Goal: Transaction & Acquisition: Purchase product/service

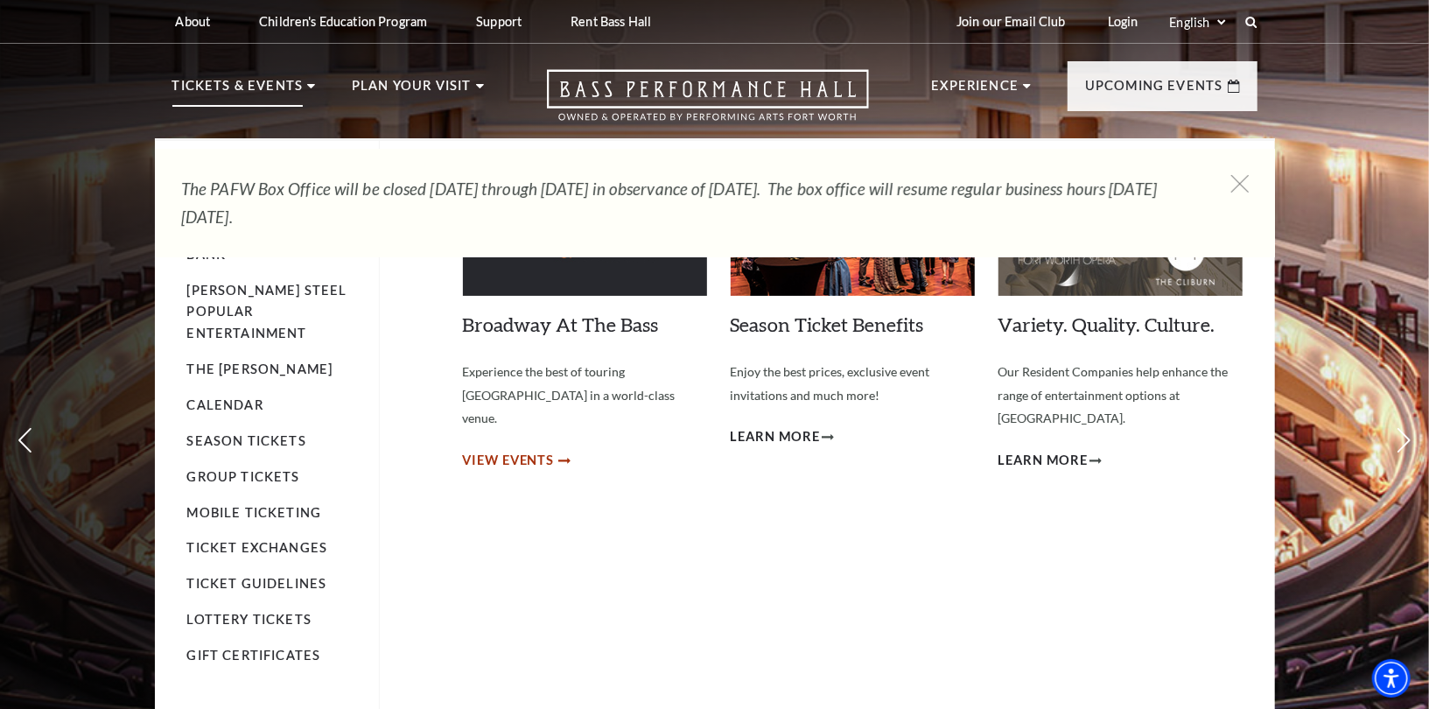
click at [502, 450] on span "View Events" at bounding box center [509, 461] width 92 height 22
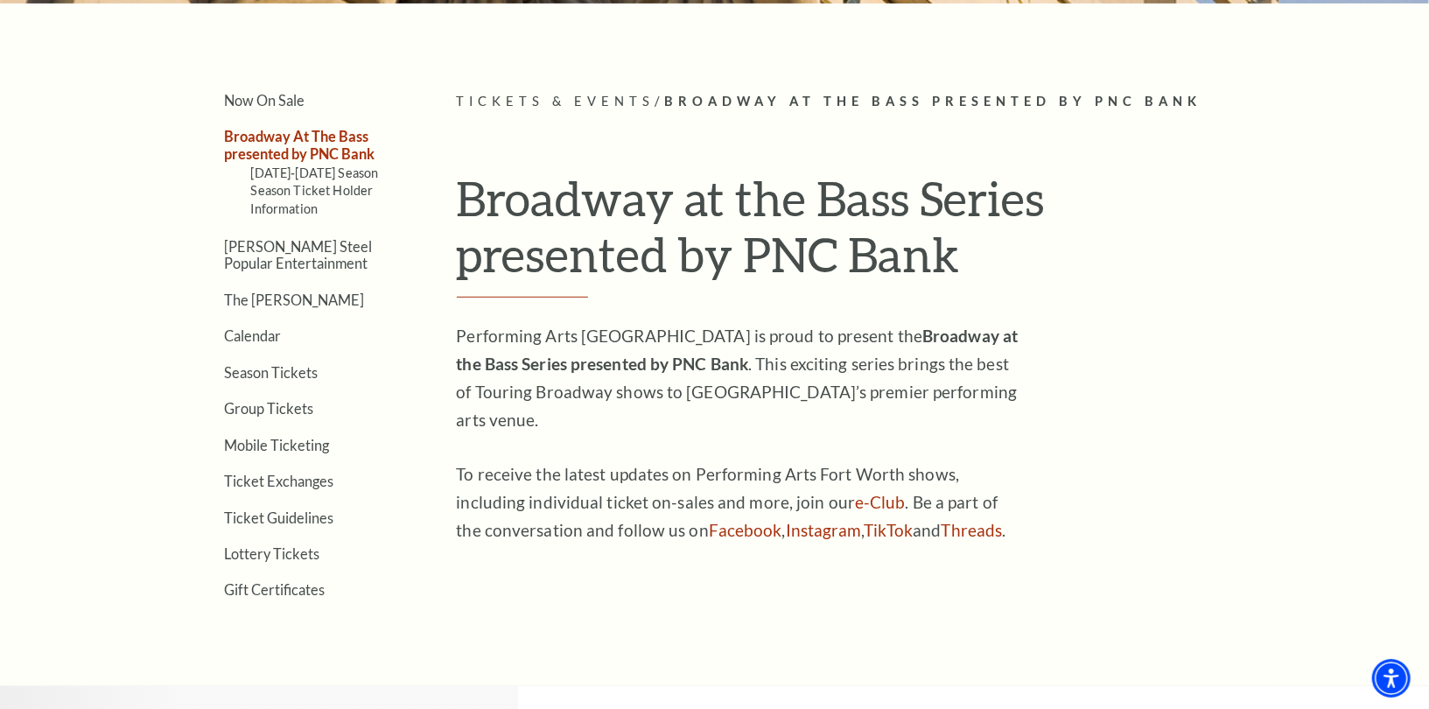
scroll to position [443, 0]
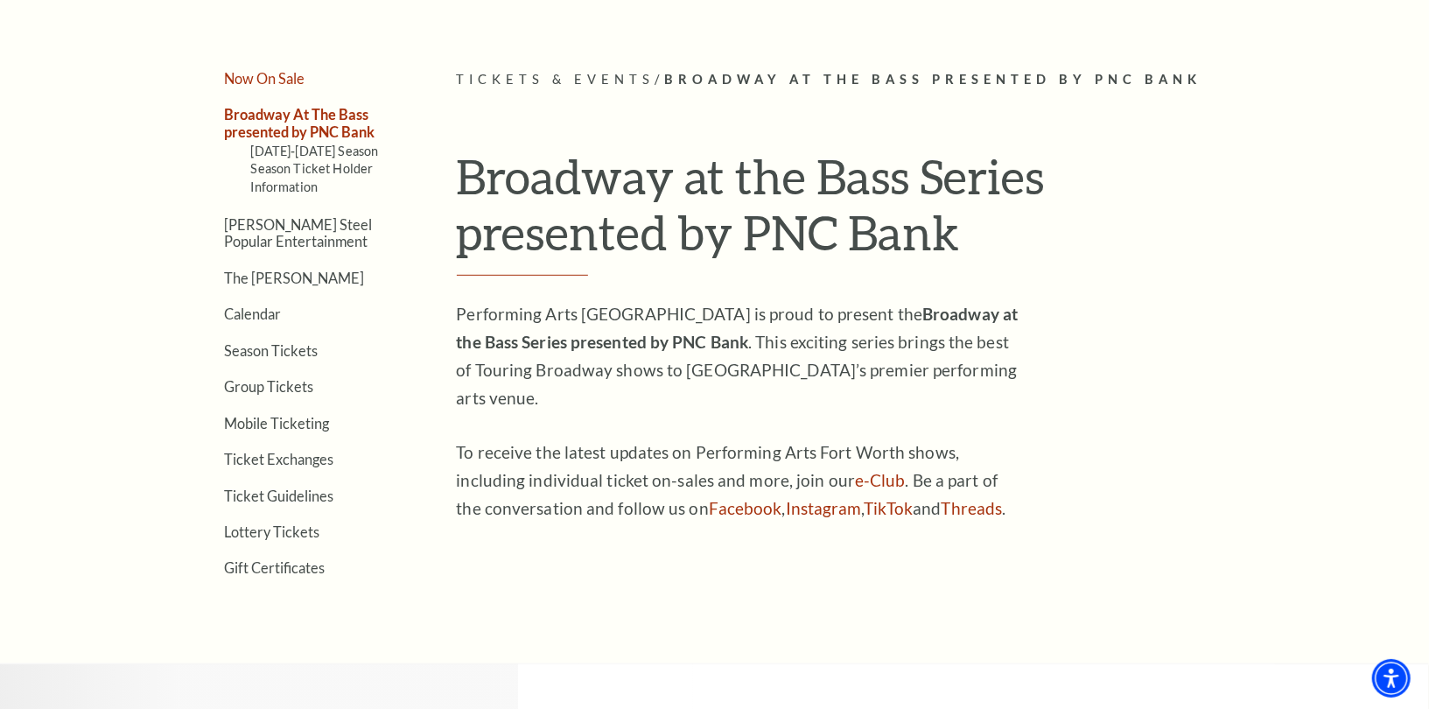
click at [284, 77] on link "Now On Sale" at bounding box center [265, 78] width 81 height 17
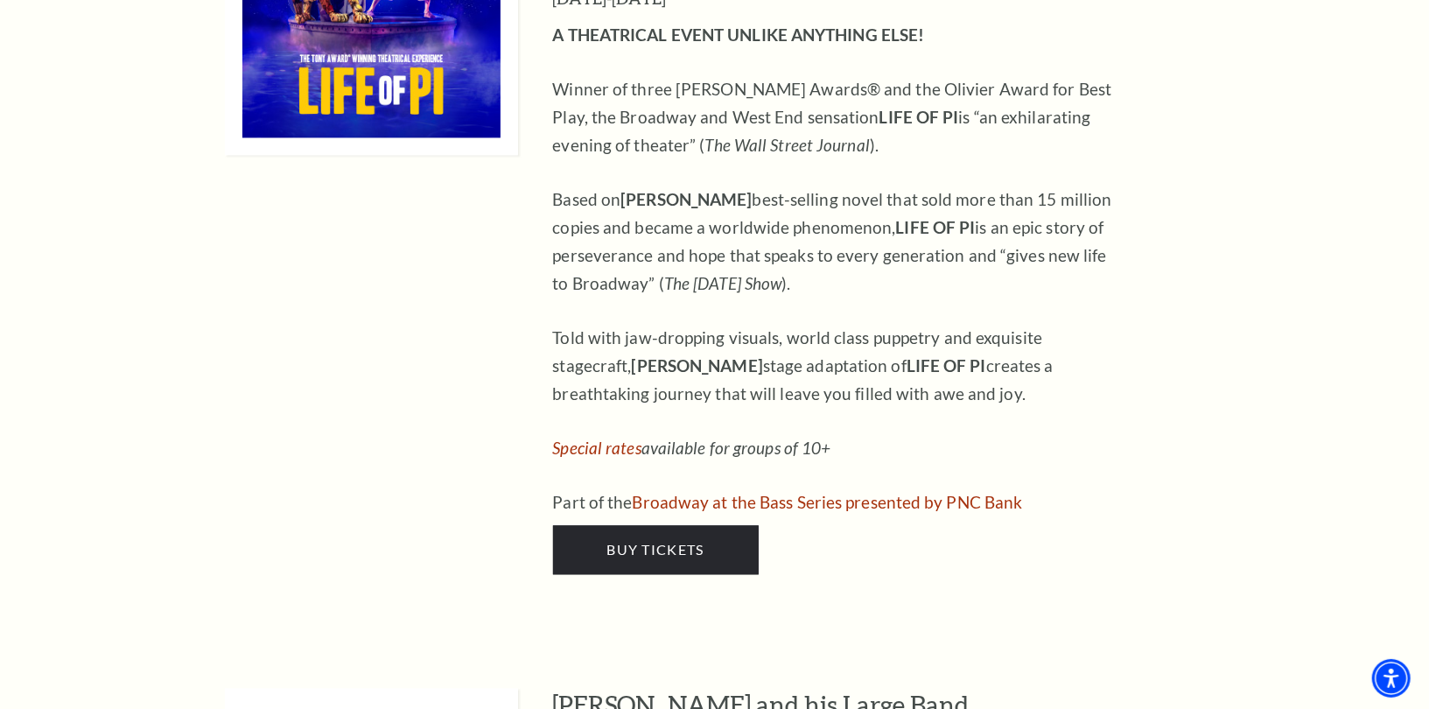
scroll to position [2352, 0]
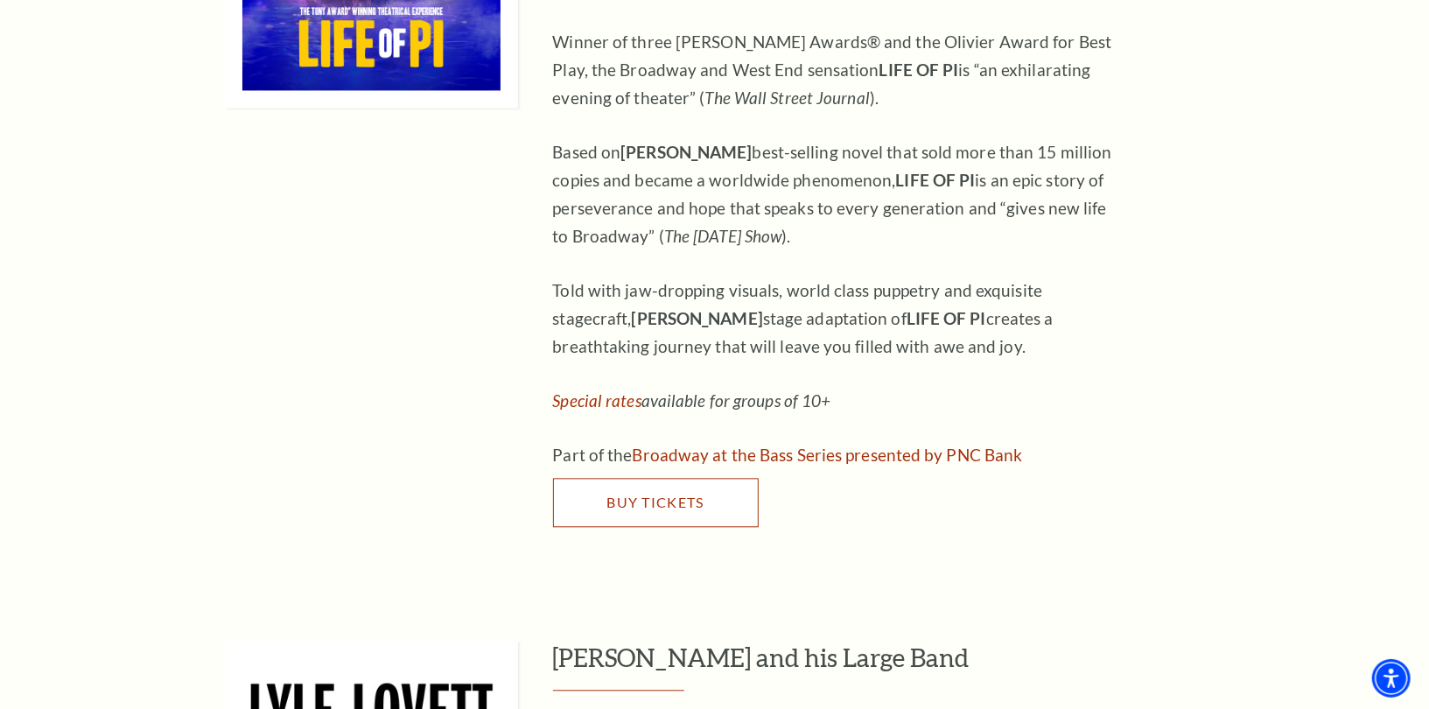
click at [662, 494] on span "Buy Tickets" at bounding box center [654, 502] width 97 height 17
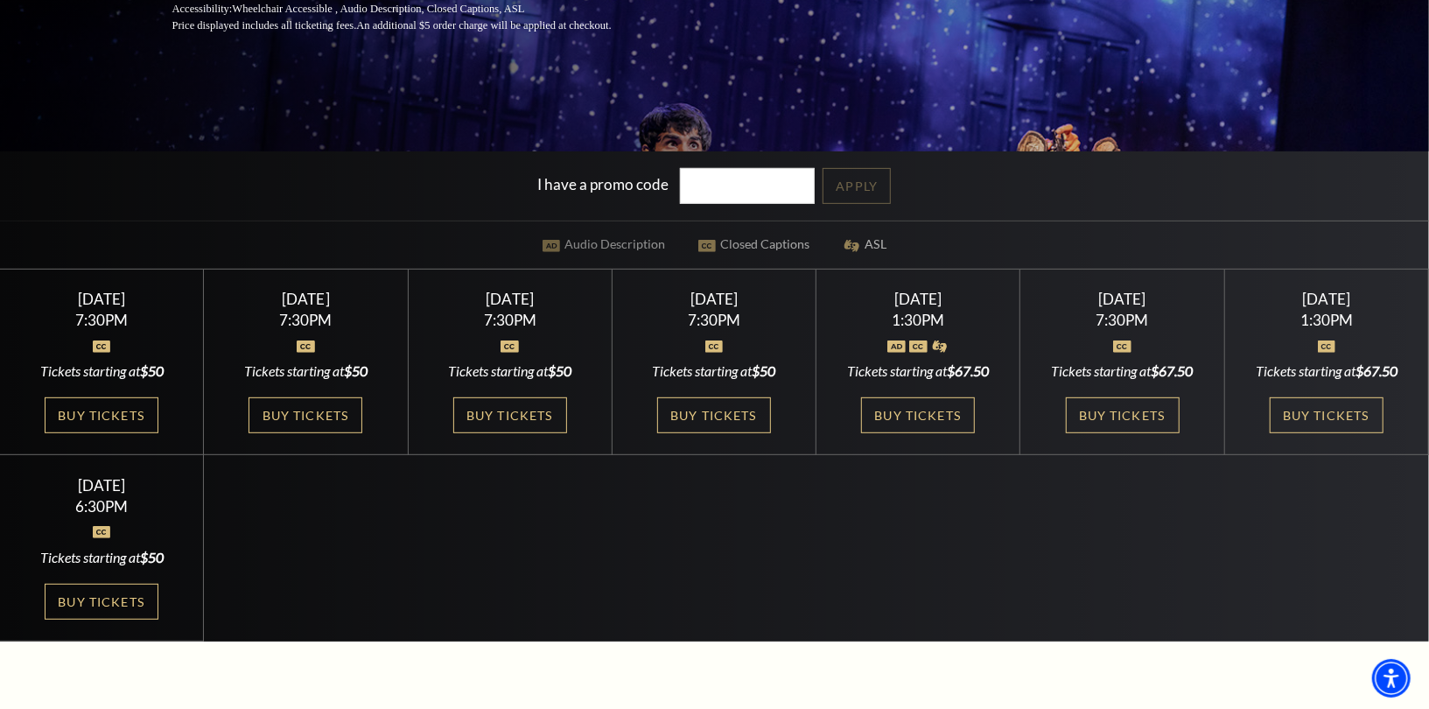
scroll to position [406, 0]
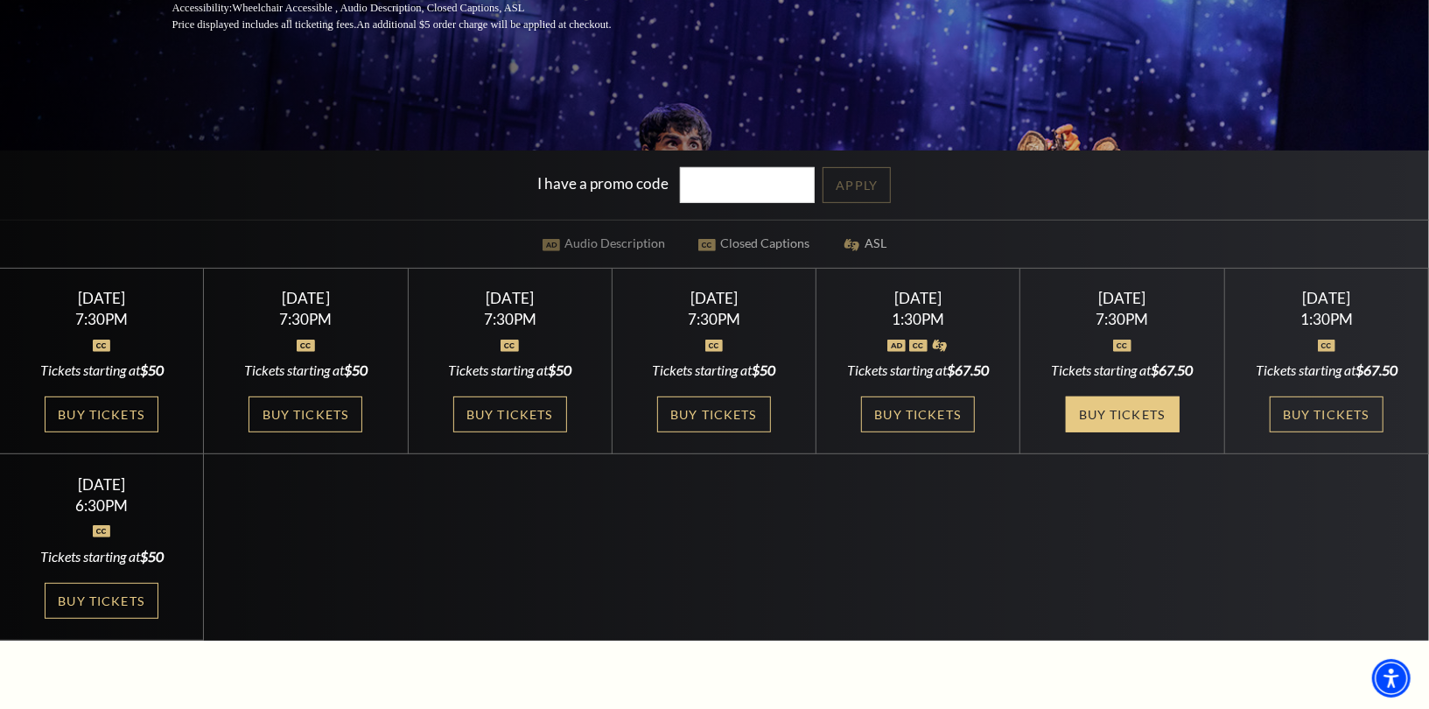
click at [1090, 413] on link "Buy Tickets" at bounding box center [1123, 414] width 114 height 36
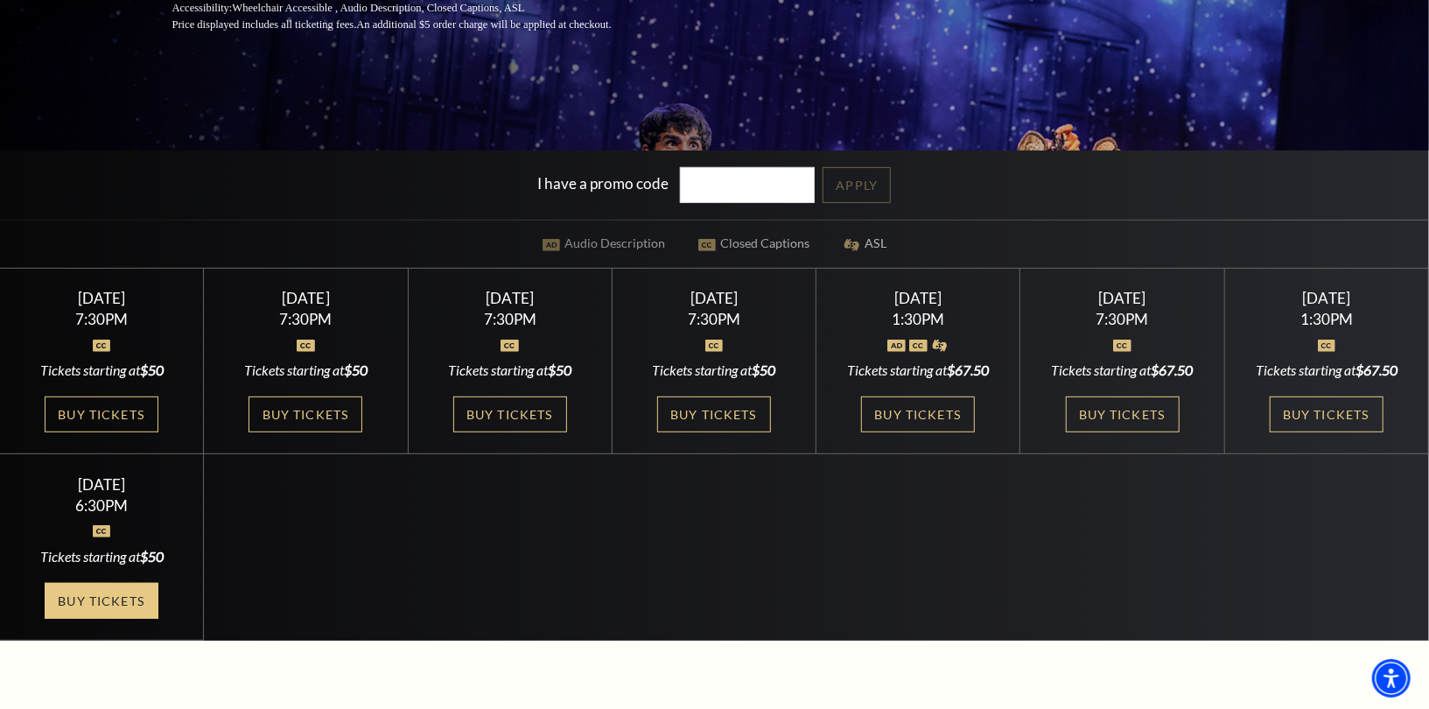
click at [134, 604] on link "Buy Tickets" at bounding box center [102, 601] width 114 height 36
click at [1342, 413] on link "Buy Tickets" at bounding box center [1327, 414] width 114 height 36
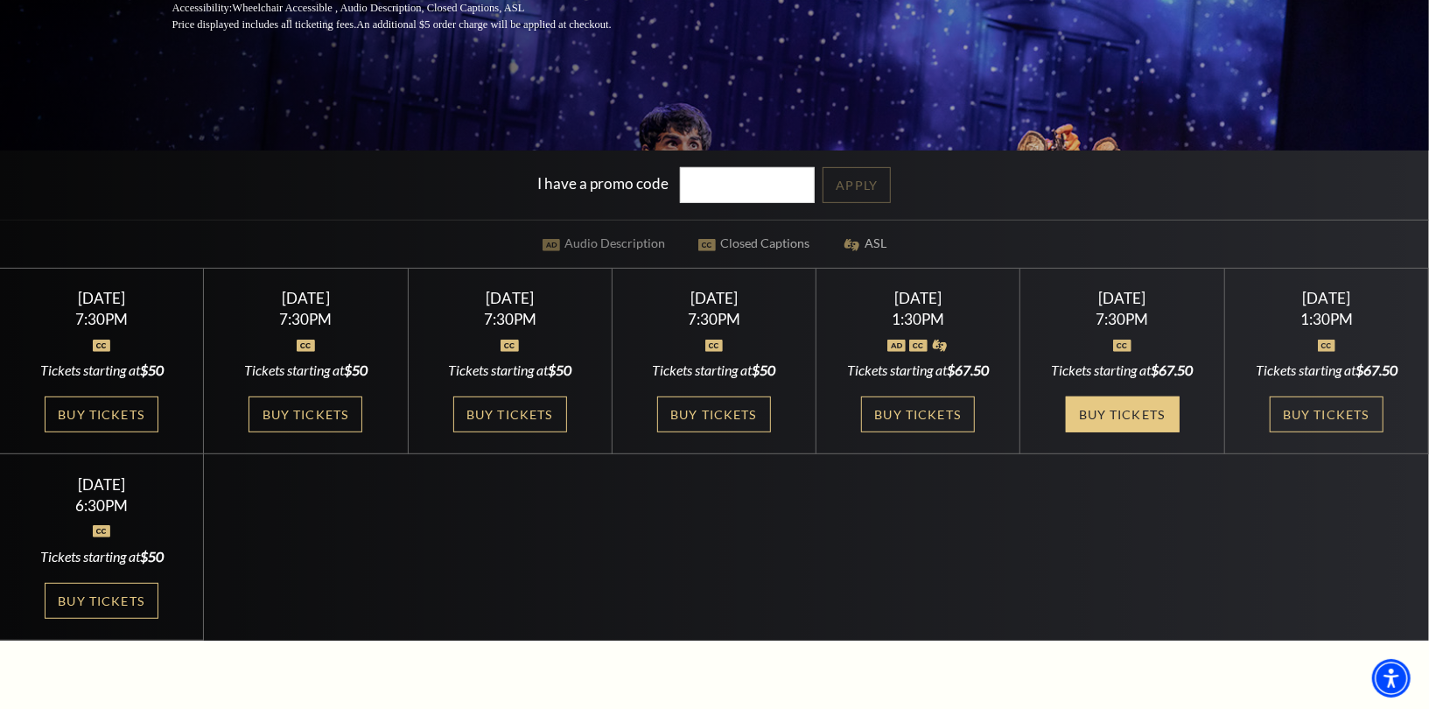
click at [1143, 424] on link "Buy Tickets" at bounding box center [1123, 414] width 114 height 36
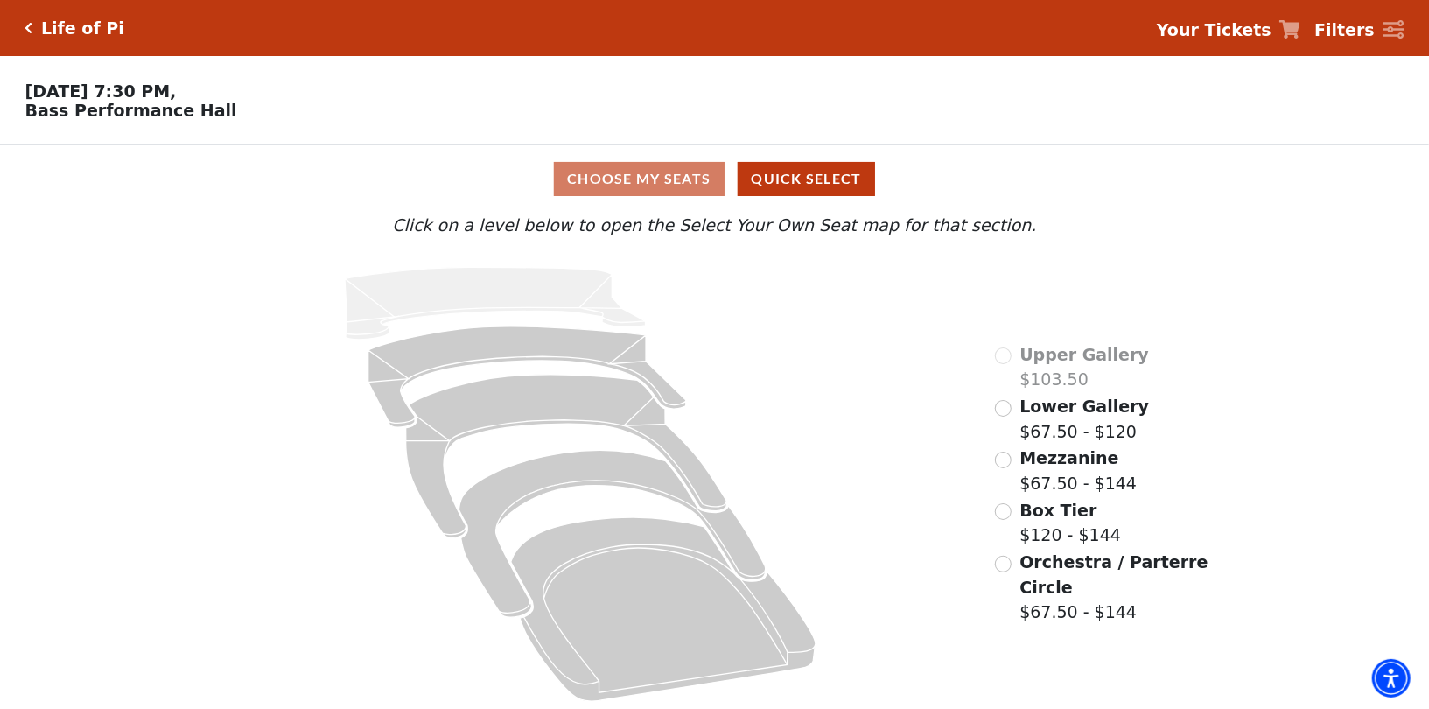
scroll to position [4, 0]
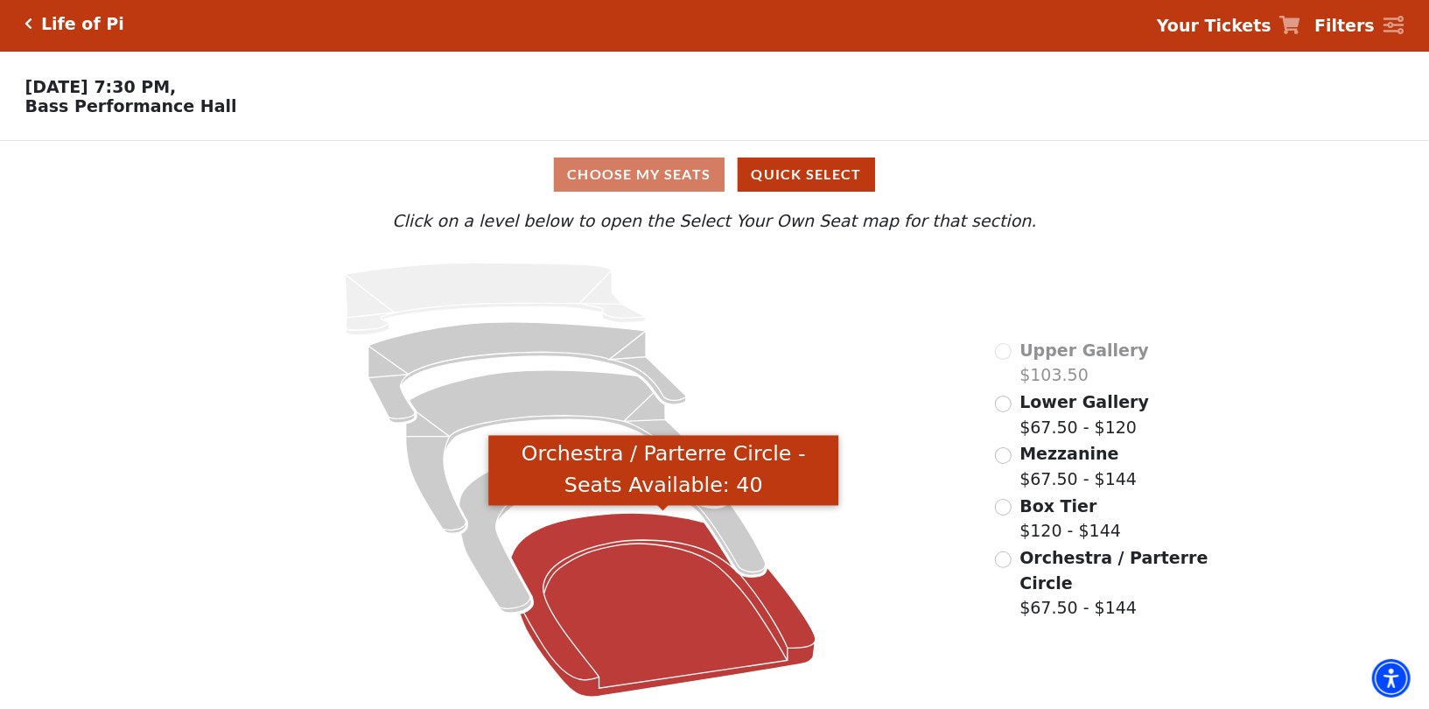
click at [657, 588] on icon "Orchestra / Parterre Circle - Seats Available: 40" at bounding box center [663, 605] width 305 height 184
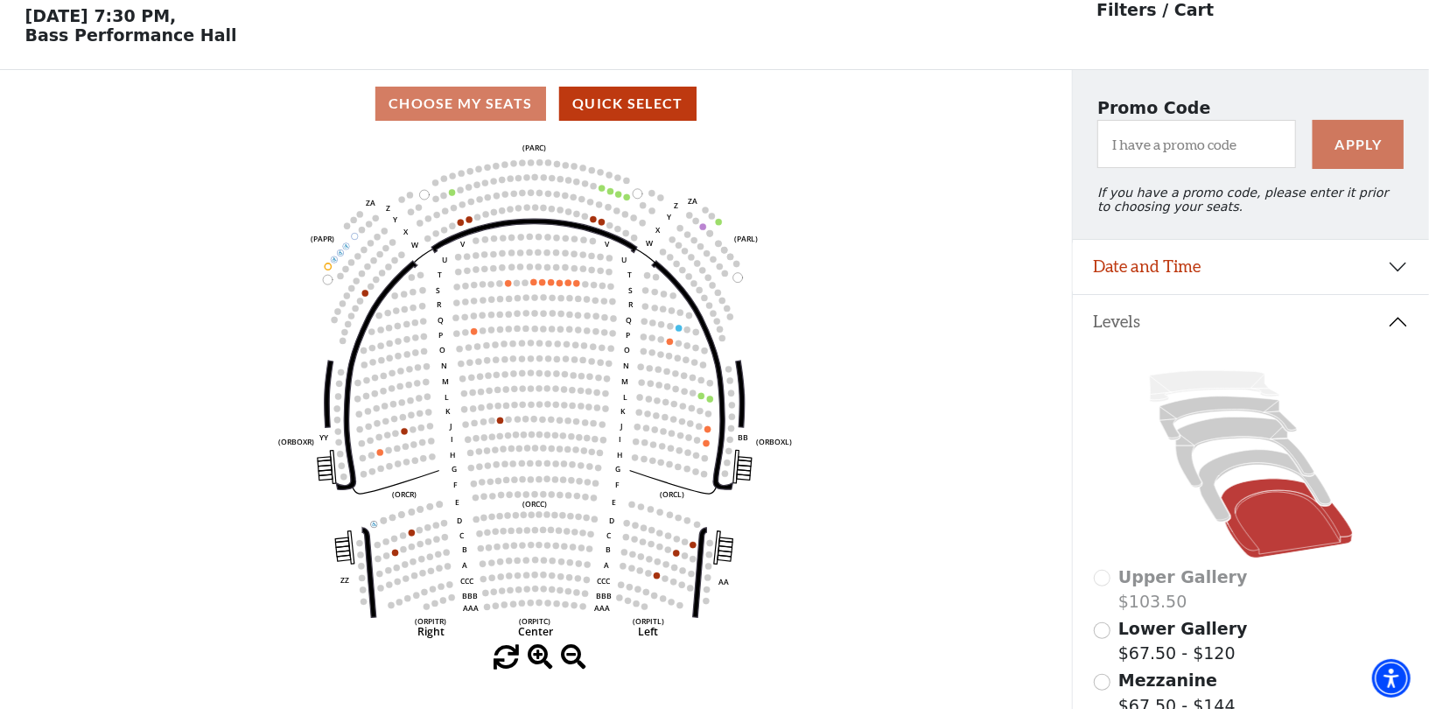
scroll to position [81, 0]
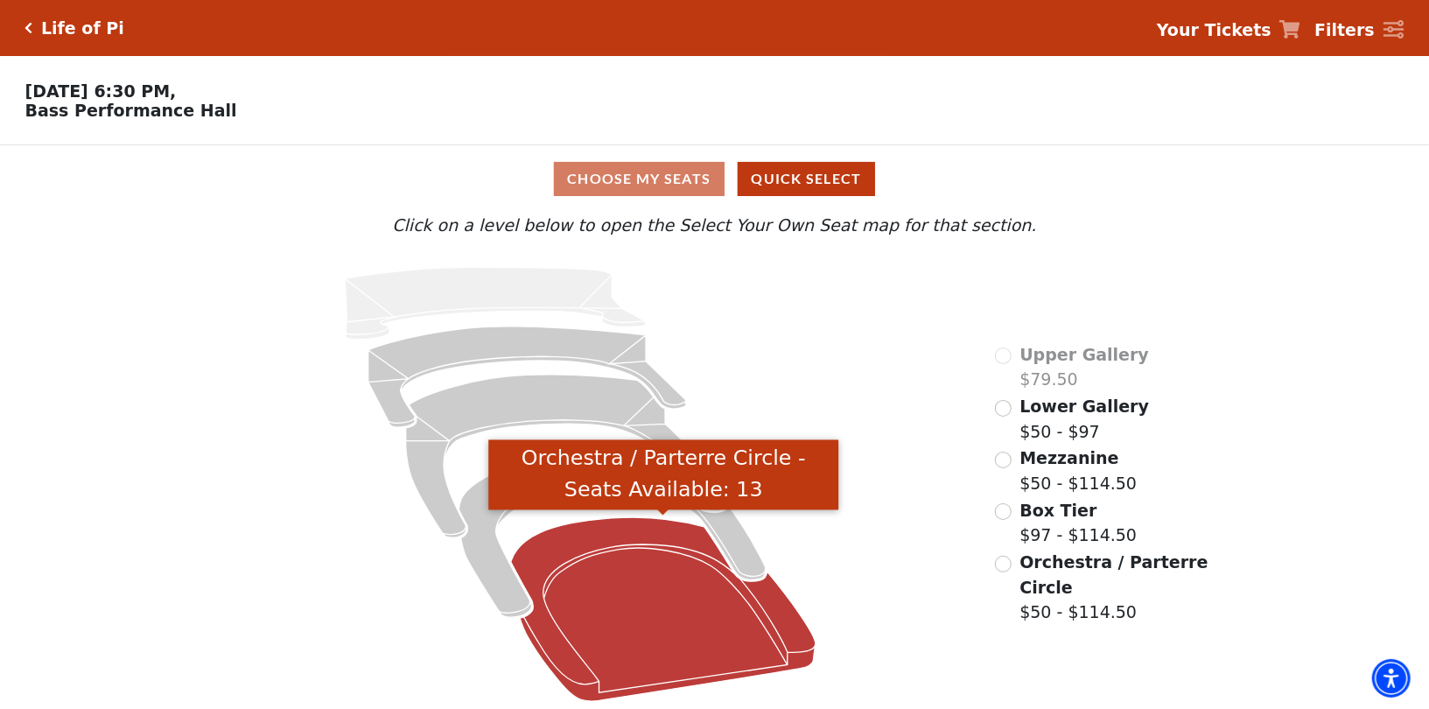
click at [615, 627] on icon "Orchestra / Parterre Circle - Seats Available: 13" at bounding box center [663, 609] width 305 height 184
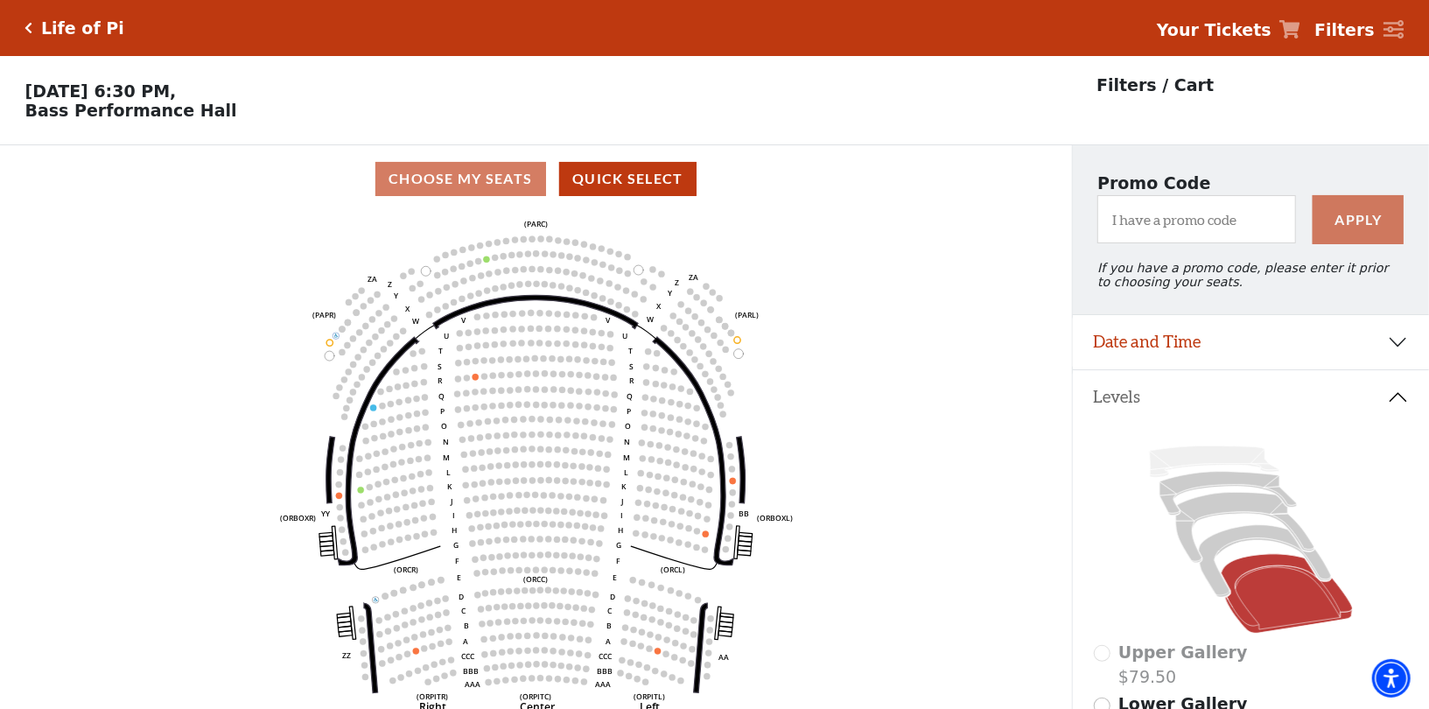
scroll to position [81, 0]
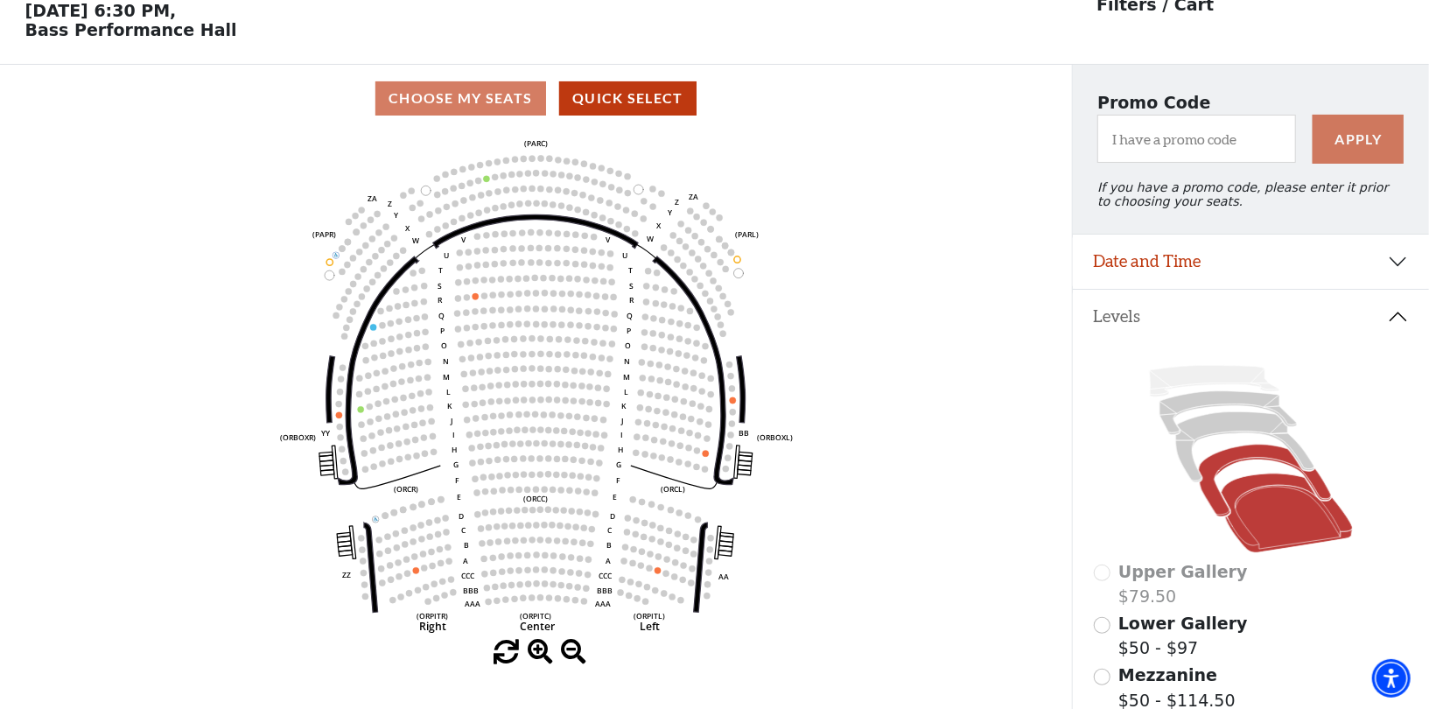
click at [1209, 496] on icon at bounding box center [1265, 481] width 132 height 72
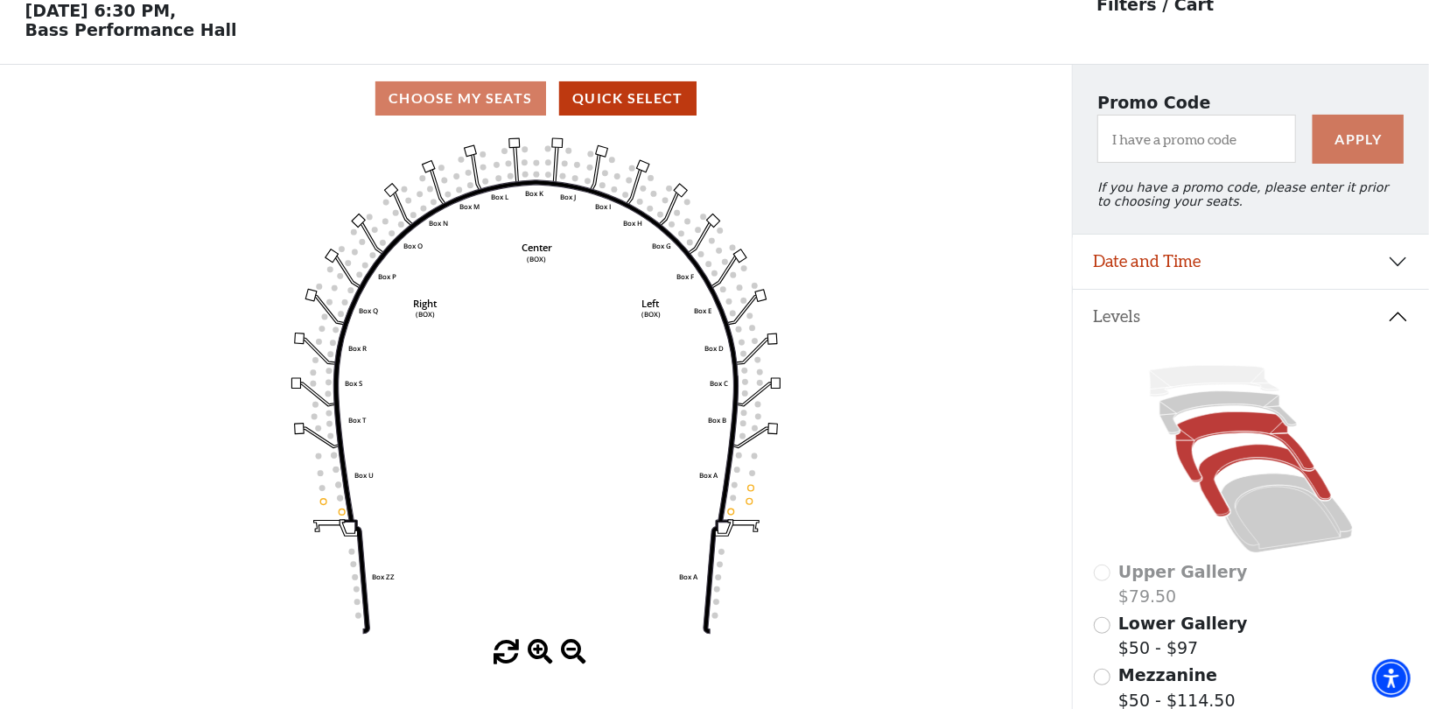
click at [1243, 427] on icon at bounding box center [1244, 447] width 138 height 70
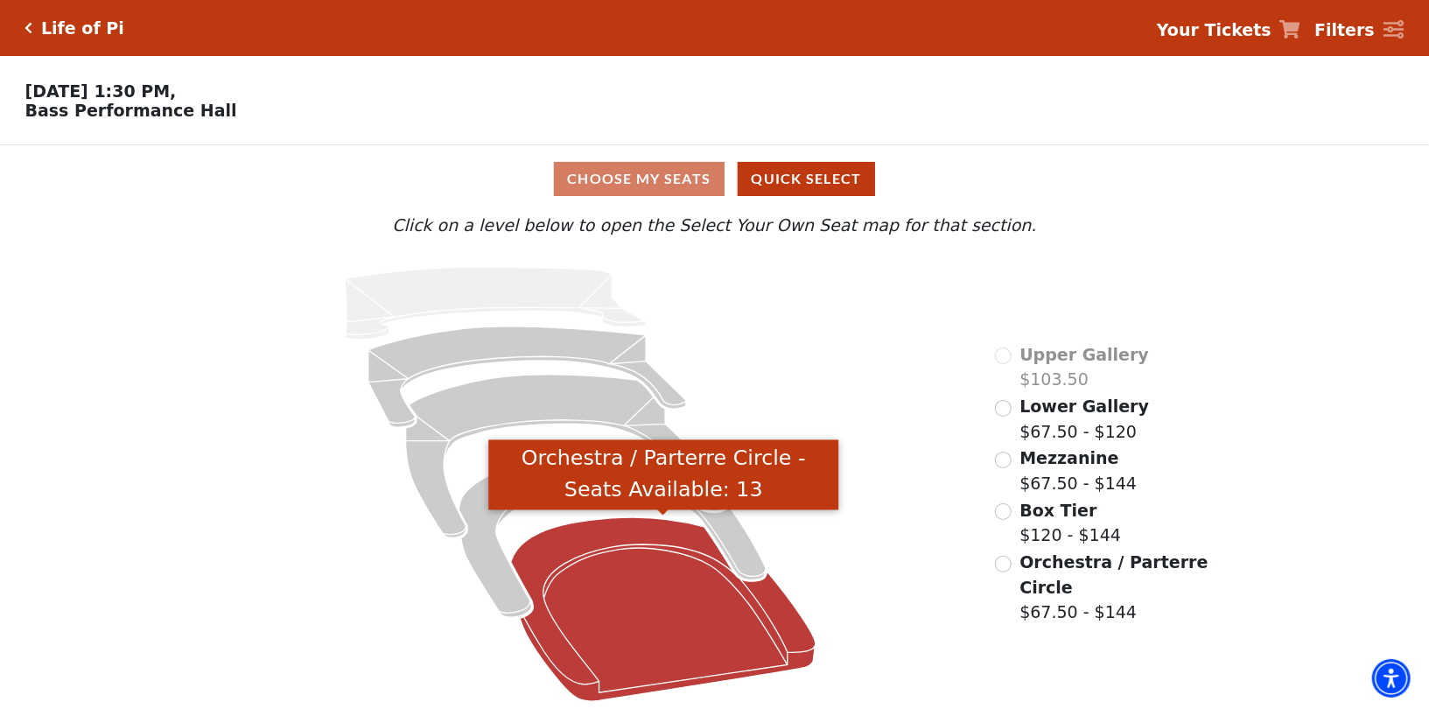
click at [658, 622] on icon "Orchestra / Parterre Circle - Seats Available: 13" at bounding box center [663, 609] width 305 height 184
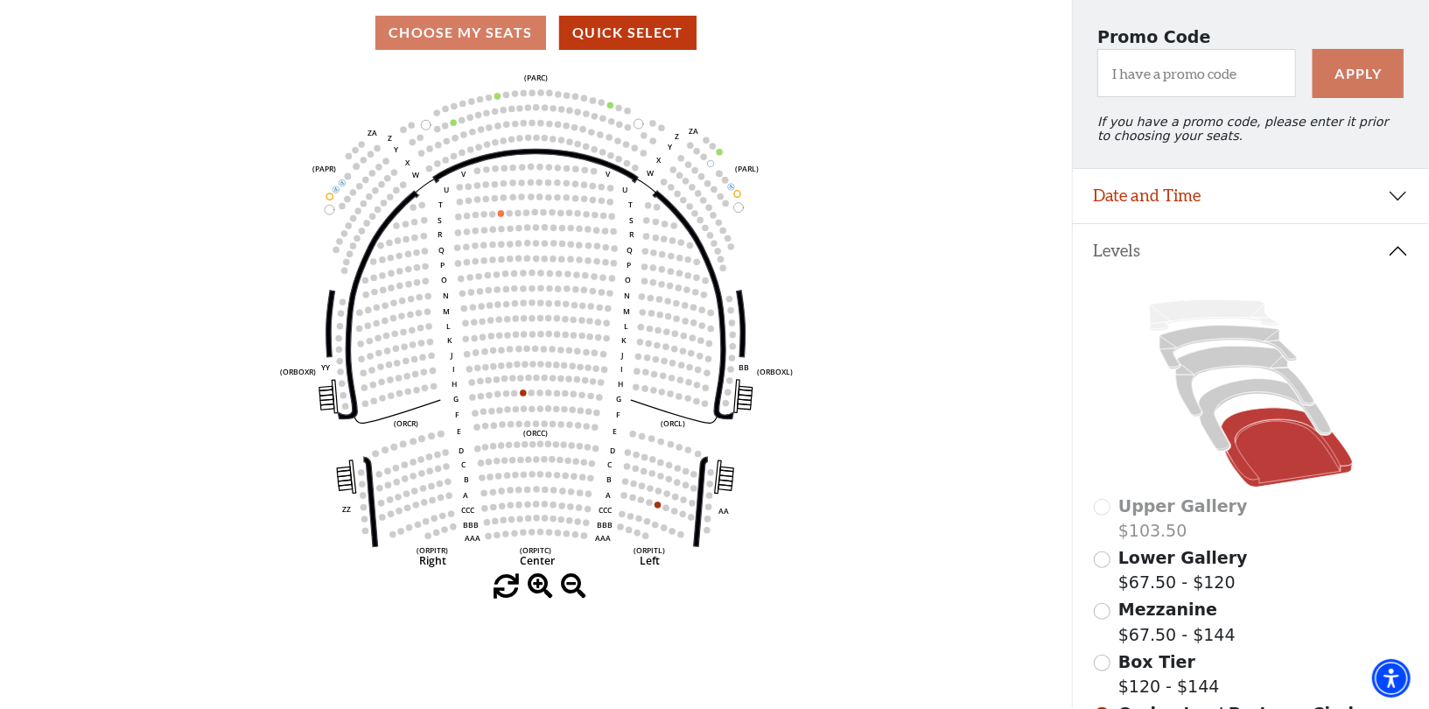
scroll to position [144, 0]
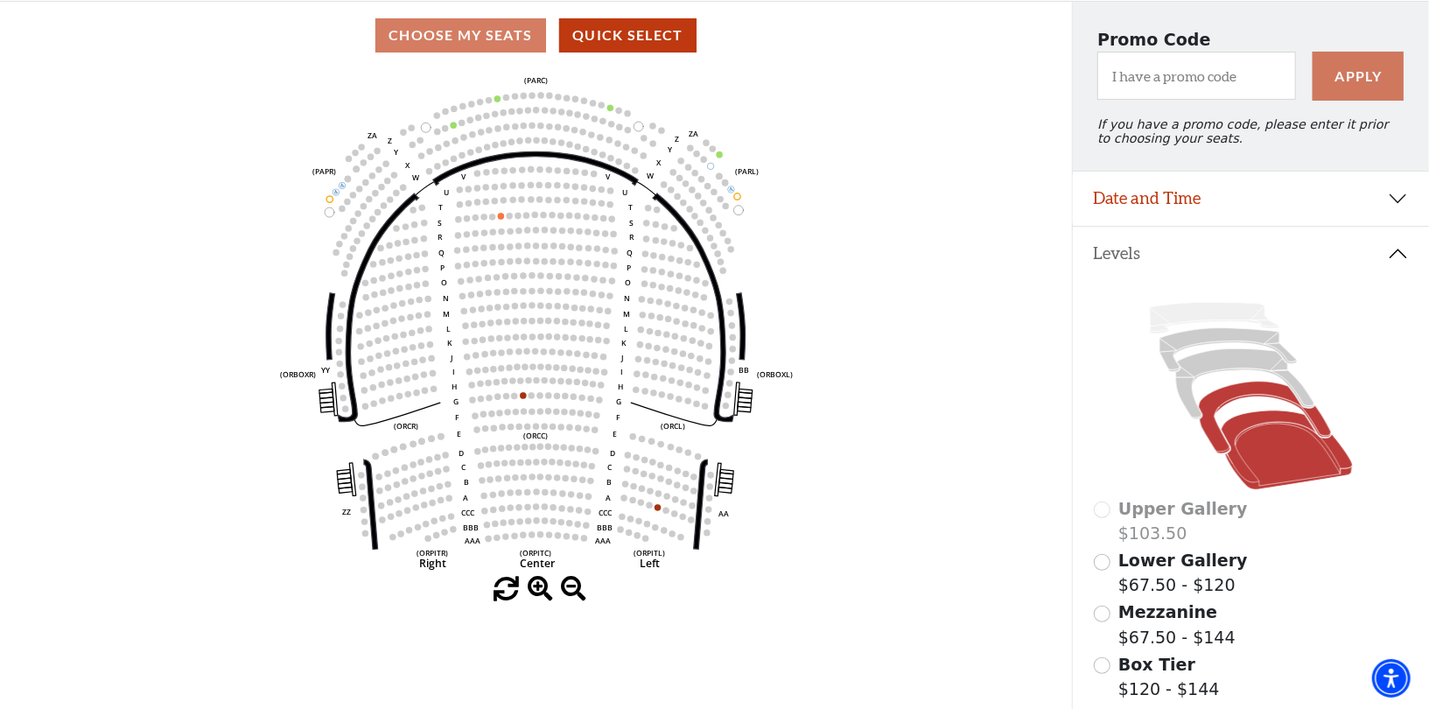
click at [1221, 401] on icon at bounding box center [1265, 418] width 132 height 72
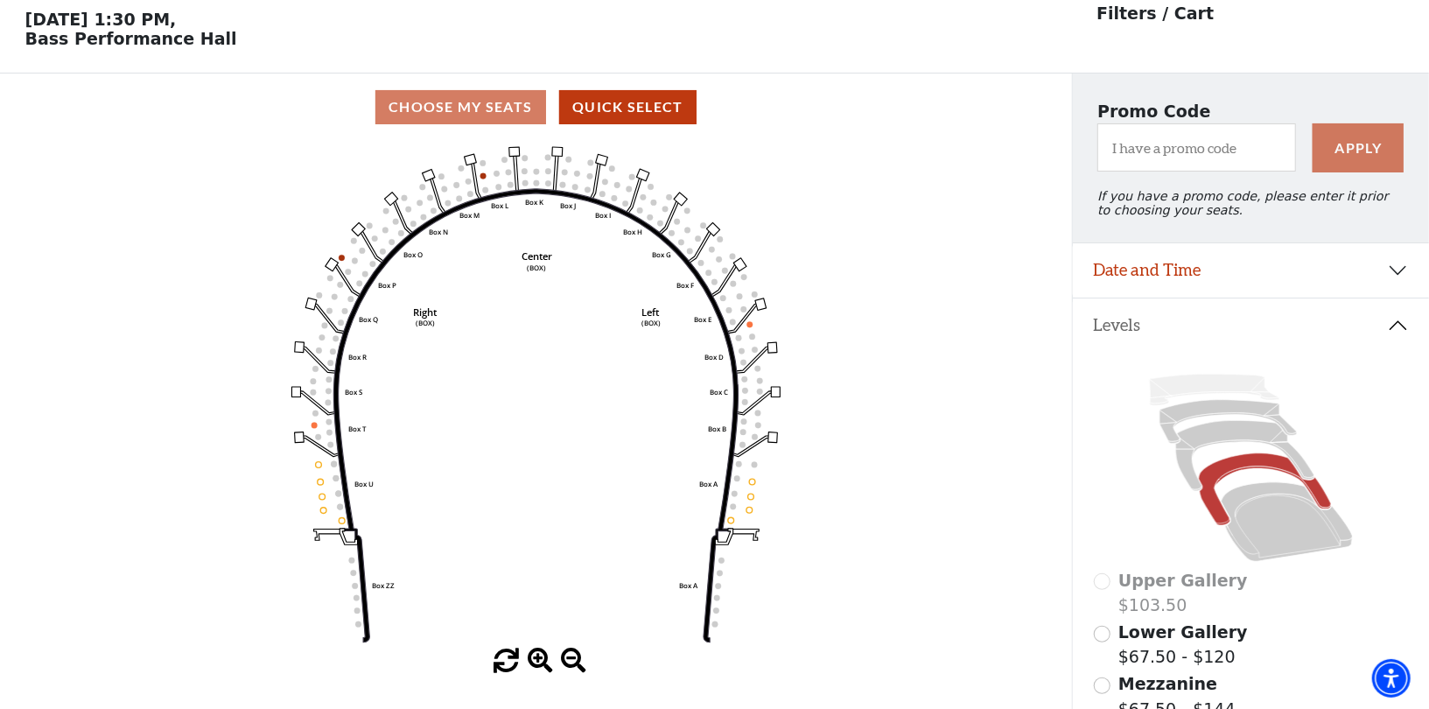
scroll to position [81, 0]
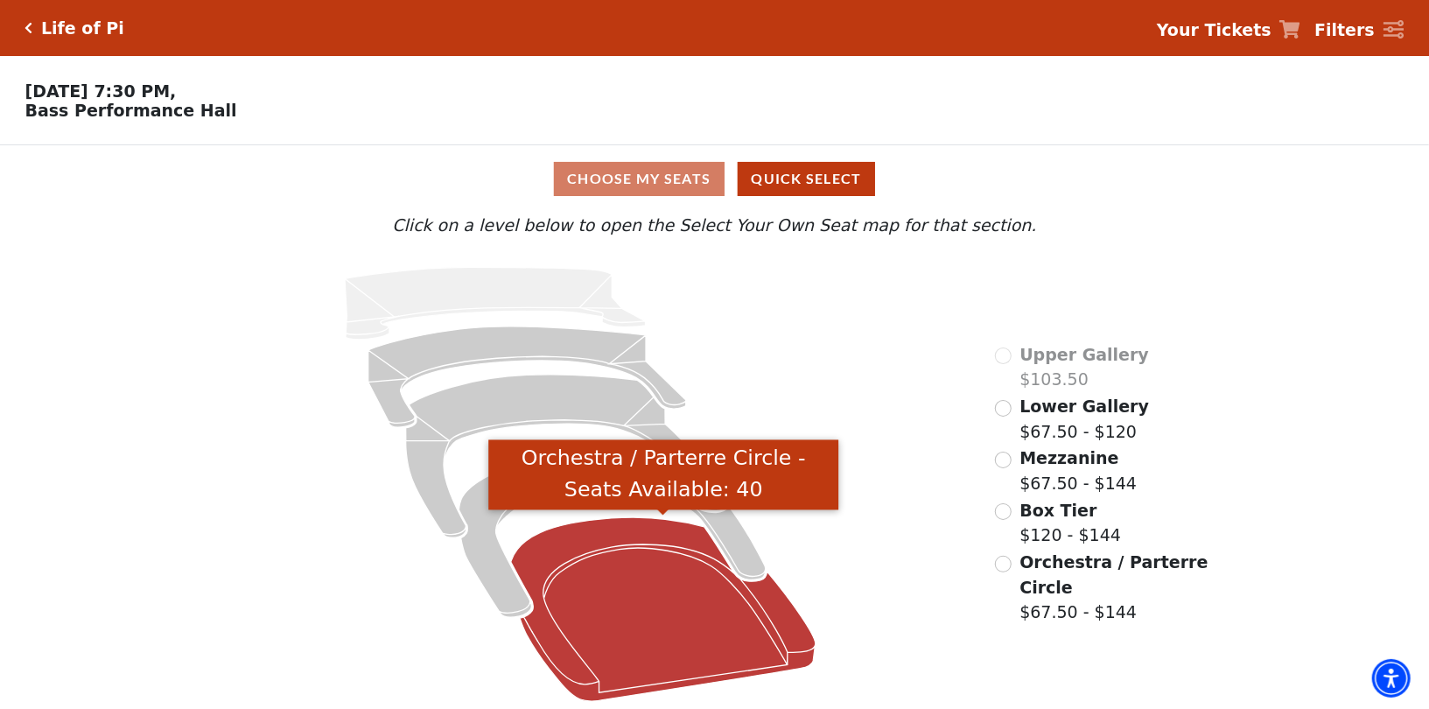
click at [621, 631] on icon "Orchestra / Parterre Circle - Seats Available: 40" at bounding box center [663, 609] width 305 height 184
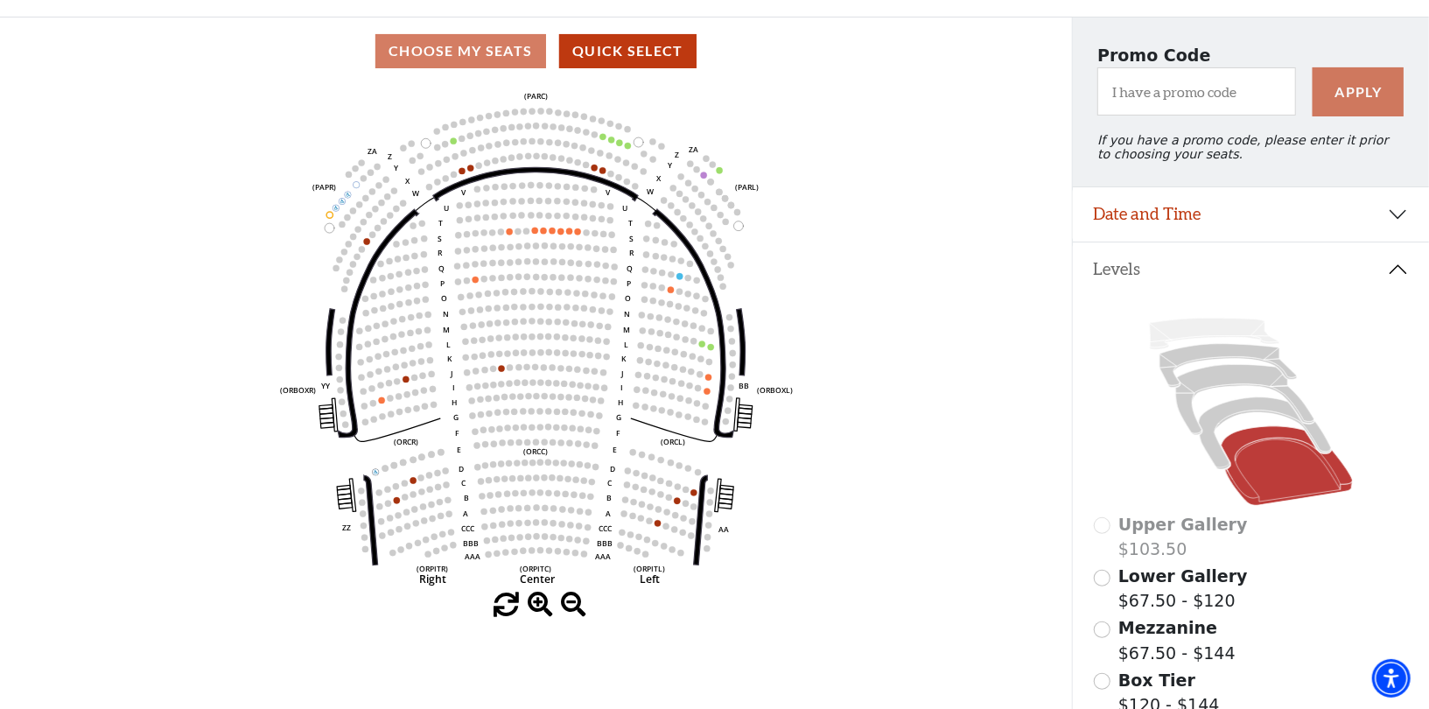
scroll to position [133, 0]
